Goal: Task Accomplishment & Management: Use online tool/utility

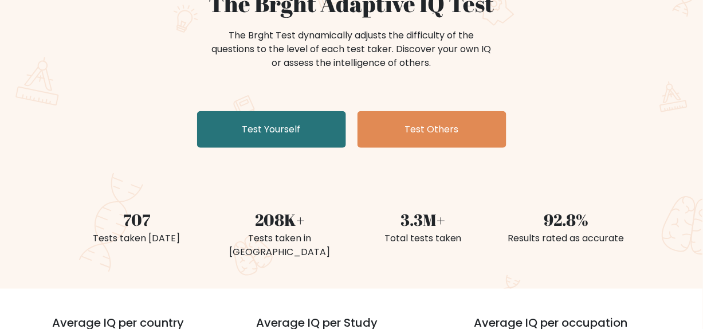
scroll to position [127, 0]
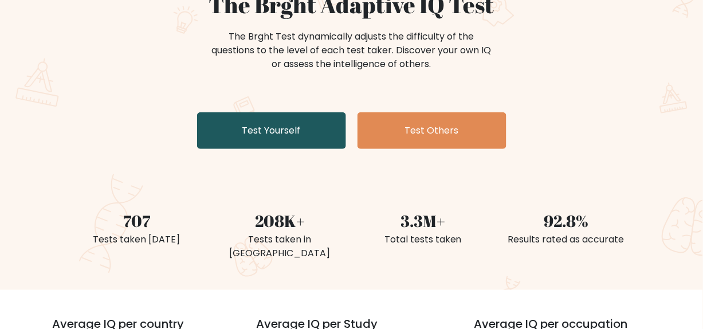
click at [286, 133] on link "Test Yourself" at bounding box center [271, 130] width 149 height 37
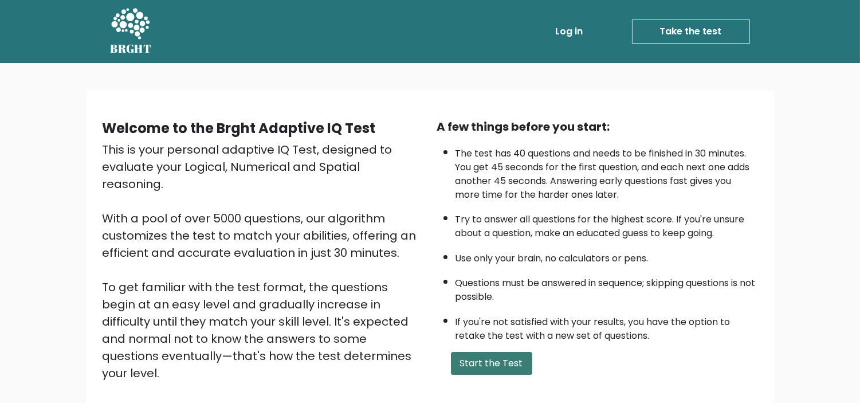
click at [500, 328] on button "Start the Test" at bounding box center [491, 363] width 81 height 23
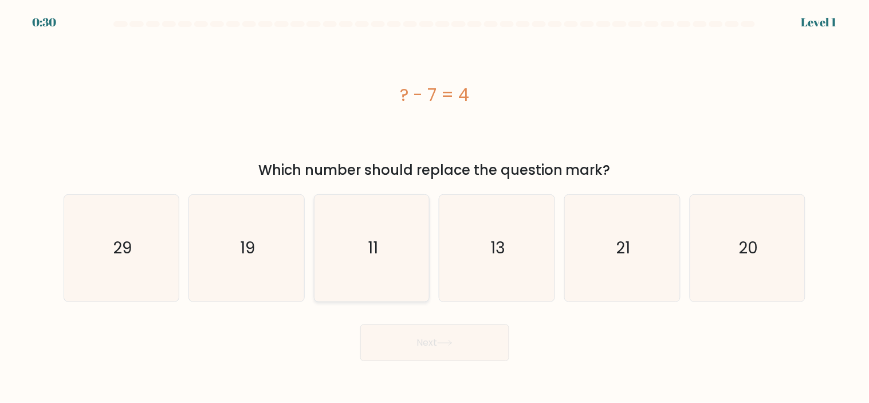
click at [364, 277] on icon "11" at bounding box center [371, 248] width 107 height 107
click at [435, 207] on input "c. 11" at bounding box center [435, 205] width 1 height 6
radio input "true"
click at [435, 347] on button "Next" at bounding box center [434, 342] width 149 height 37
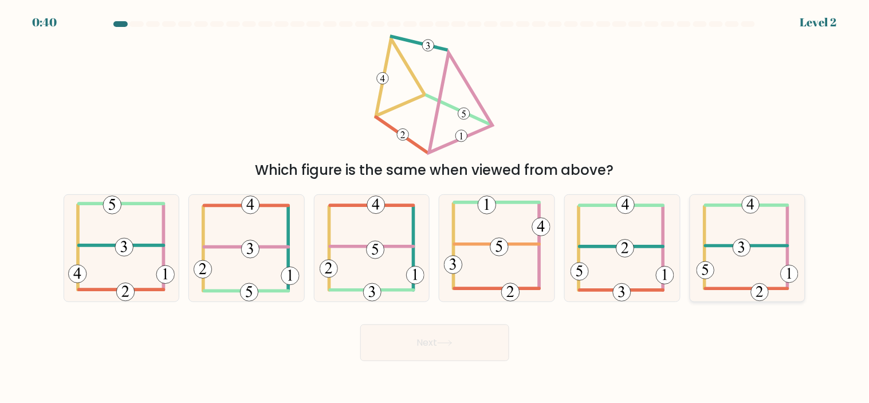
click at [690, 261] on div at bounding box center [748, 248] width 116 height 108
click at [435, 207] on input "f." at bounding box center [435, 205] width 1 height 6
radio input "true"
click at [369, 340] on button "Next" at bounding box center [434, 342] width 149 height 37
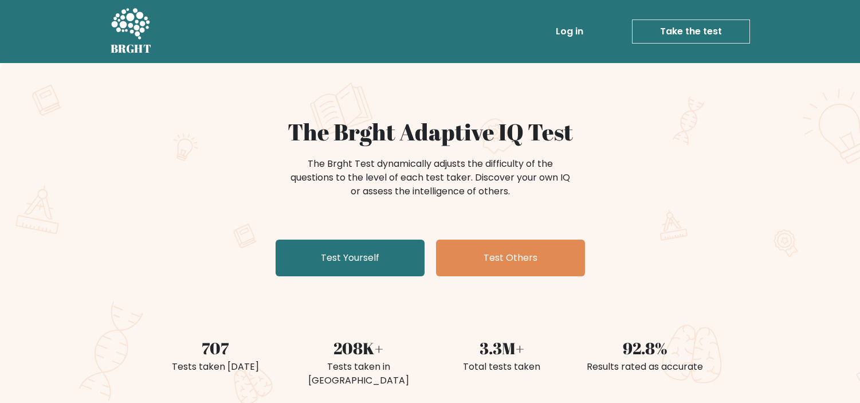
scroll to position [129, 0]
